Goal: Entertainment & Leisure: Consume media (video, audio)

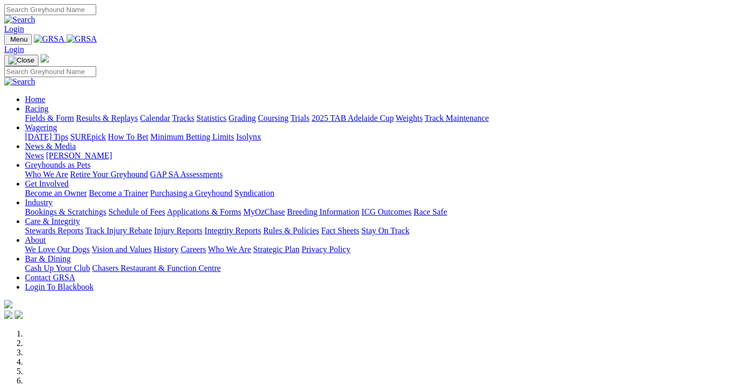
scroll to position [208, 0]
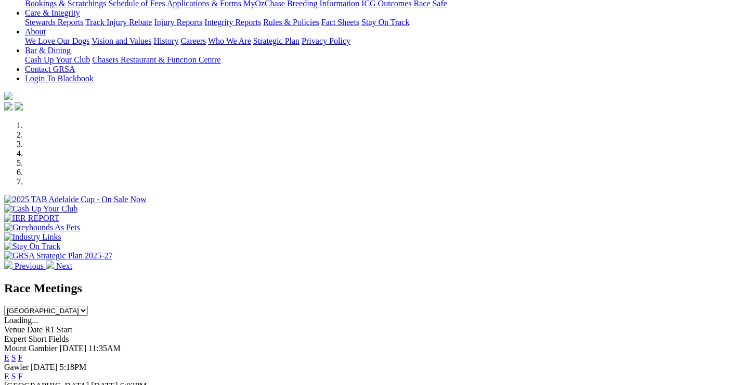
click at [23, 372] on link "F" at bounding box center [20, 376] width 5 height 9
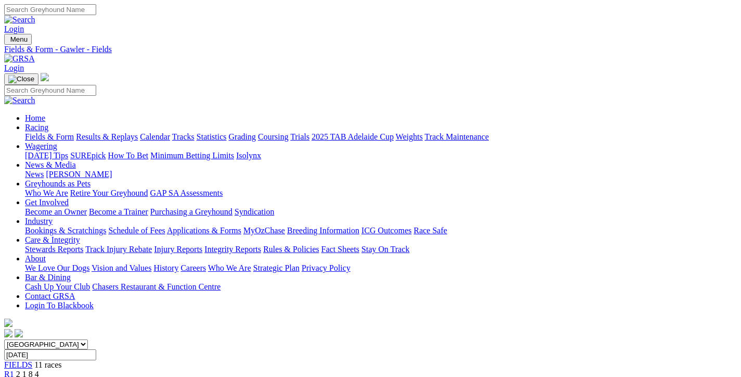
click at [125, 132] on link "Results & Replays" at bounding box center [107, 136] width 62 height 9
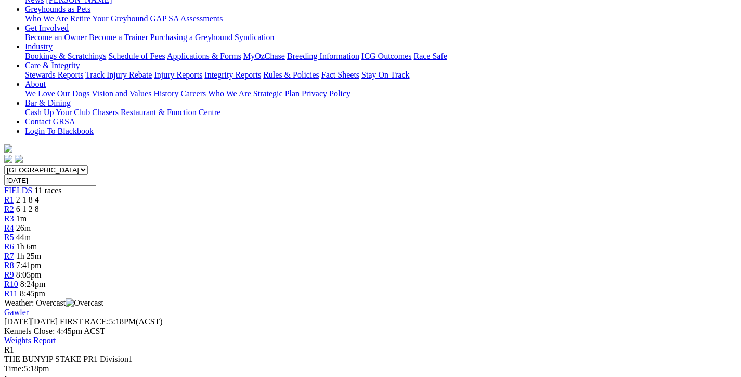
scroll to position [156, 0]
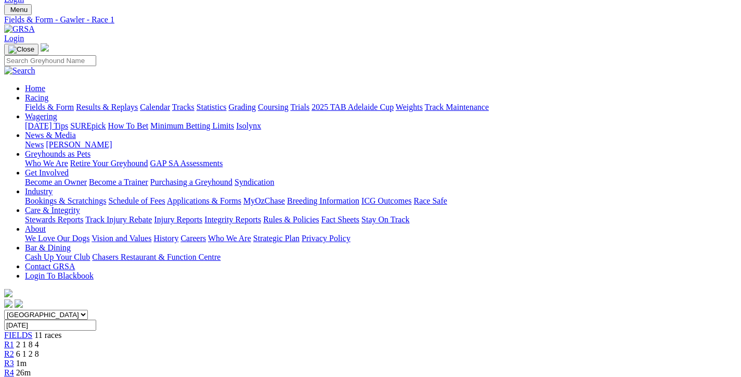
scroll to position [0, 0]
